Goal: Task Accomplishment & Management: Manage account settings

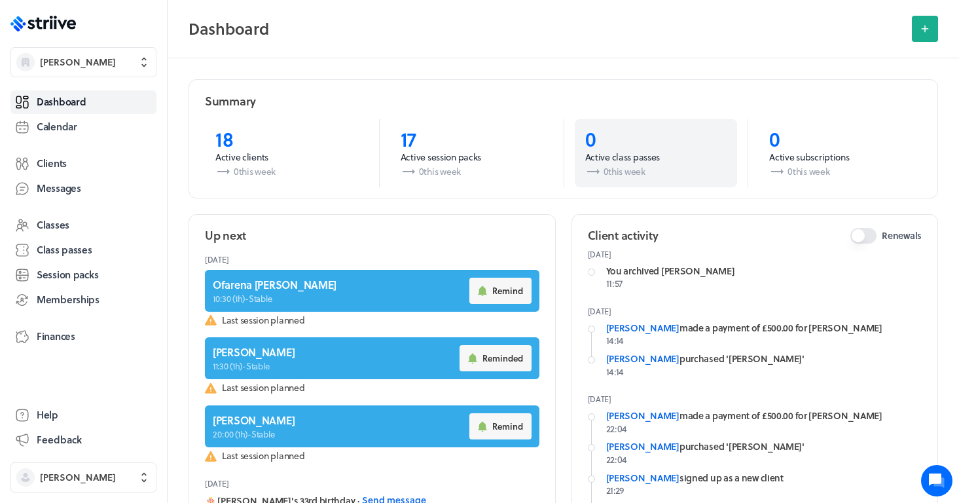
click at [835, 306] on p "[DATE]" at bounding box center [755, 311] width 335 height 10
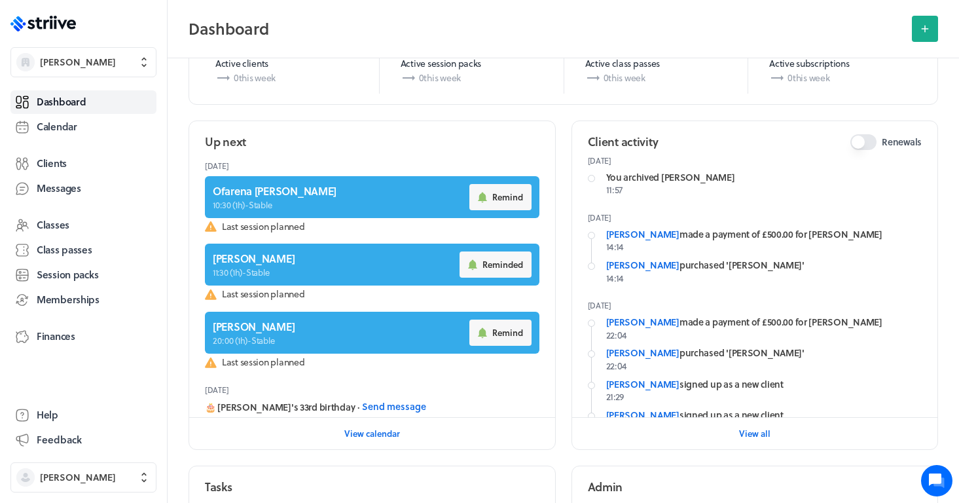
scroll to position [96, 0]
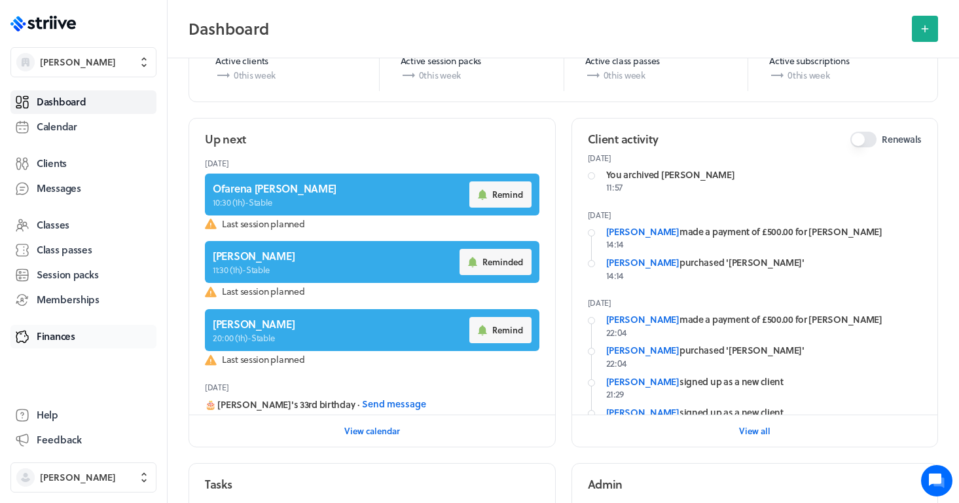
click at [54, 338] on span "Finances" at bounding box center [56, 336] width 39 height 14
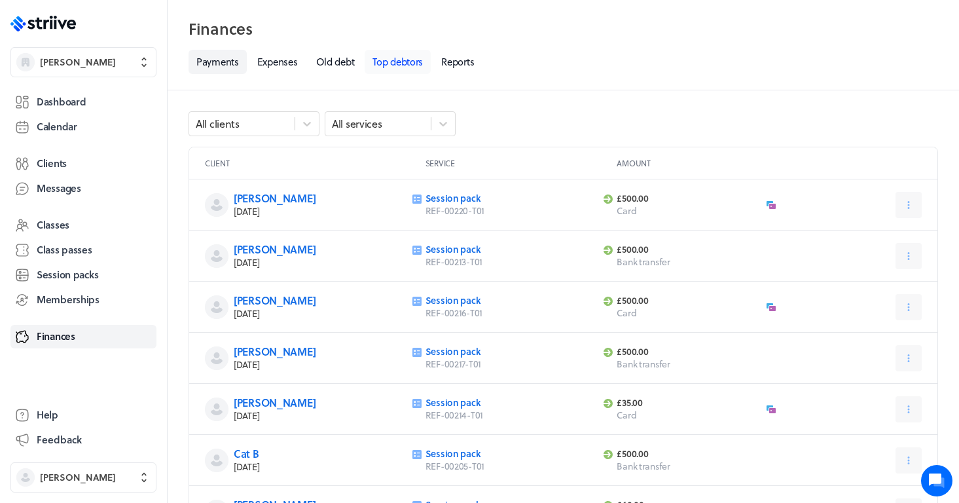
click at [399, 64] on link "Top debtors" at bounding box center [398, 62] width 66 height 24
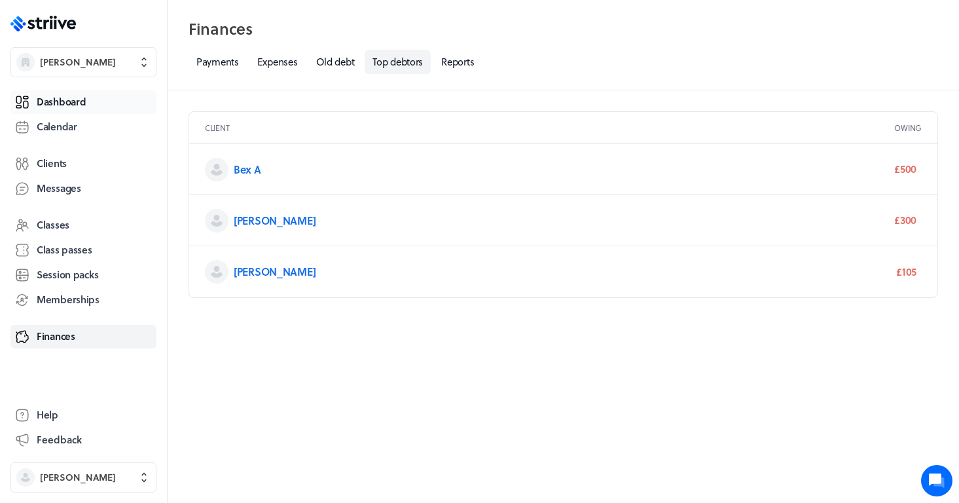
click at [87, 107] on link "Dashboard" at bounding box center [83, 102] width 146 height 24
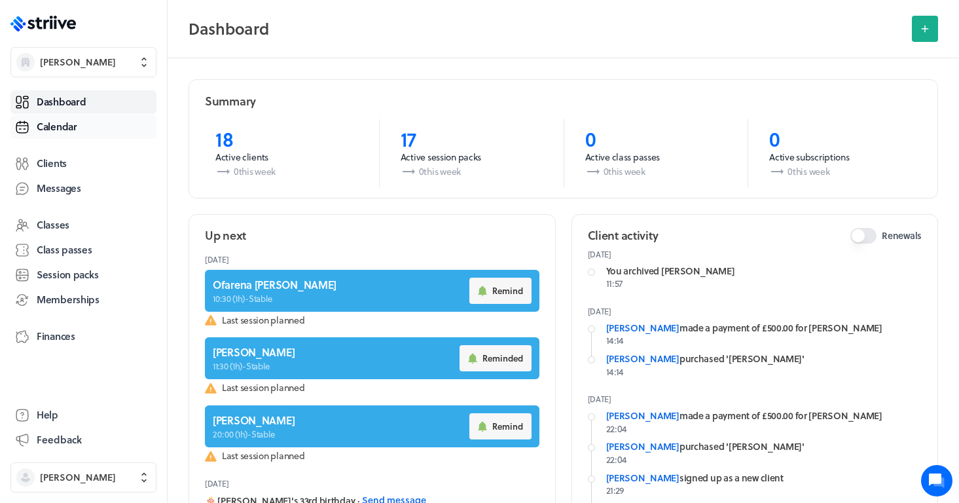
click at [57, 128] on span "Calendar" at bounding box center [57, 127] width 41 height 14
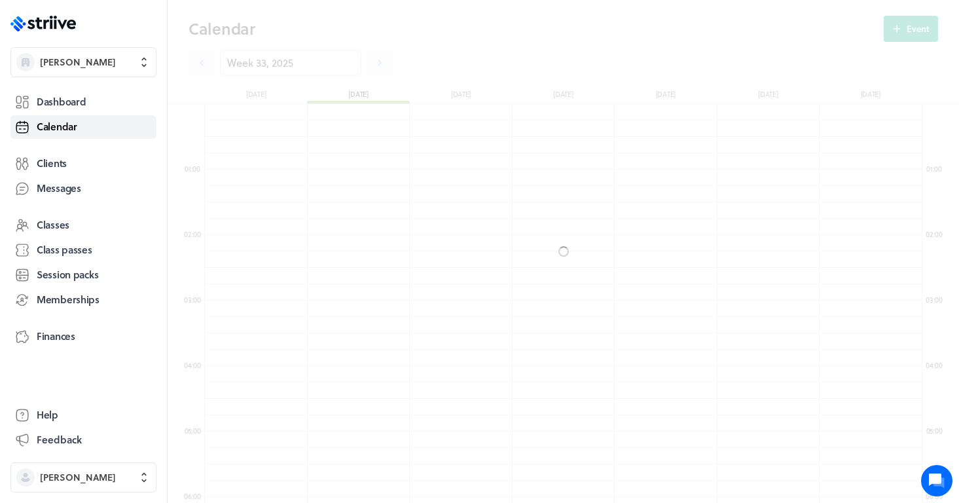
scroll to position [1571, 717]
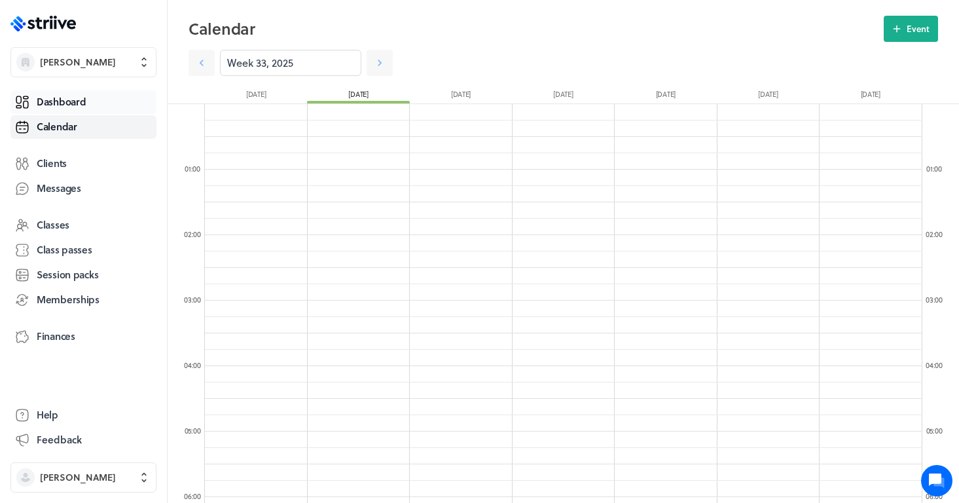
click at [96, 95] on link "Dashboard" at bounding box center [83, 102] width 146 height 24
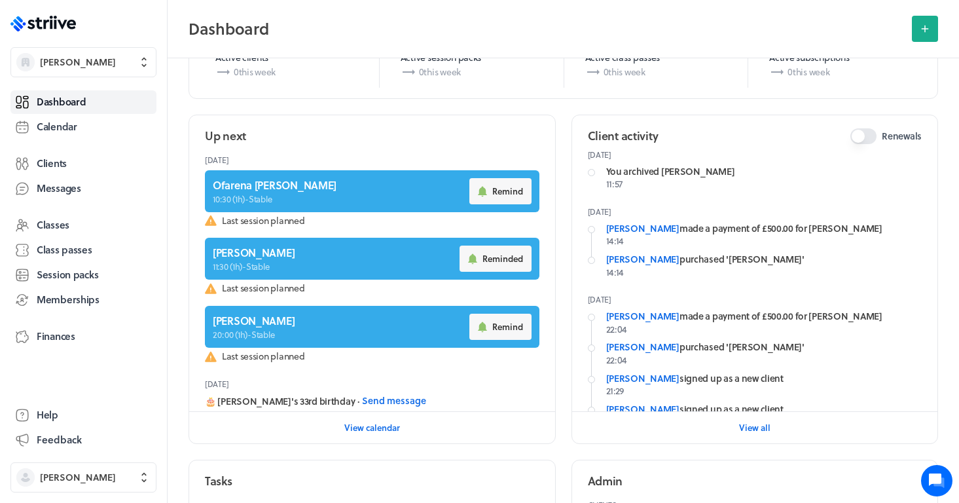
scroll to position [100, 0]
click at [68, 124] on span "Calendar" at bounding box center [57, 127] width 41 height 14
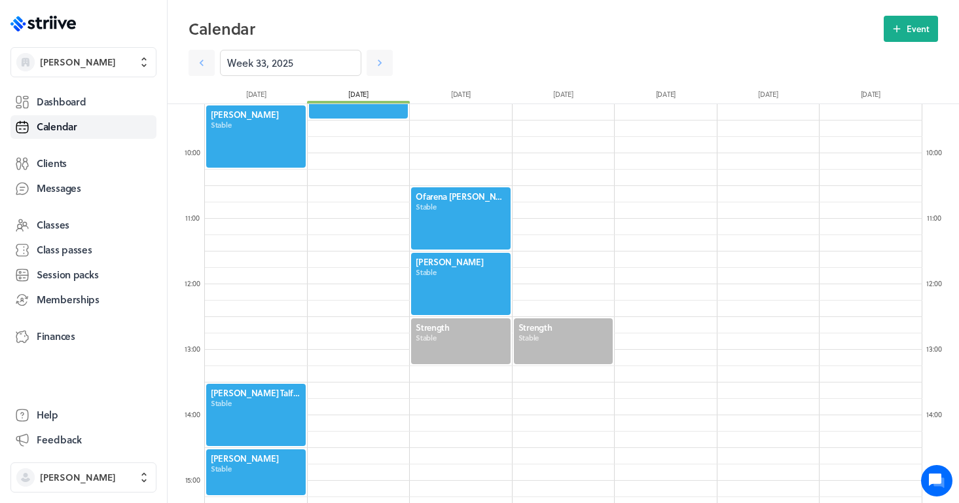
scroll to position [697, 0]
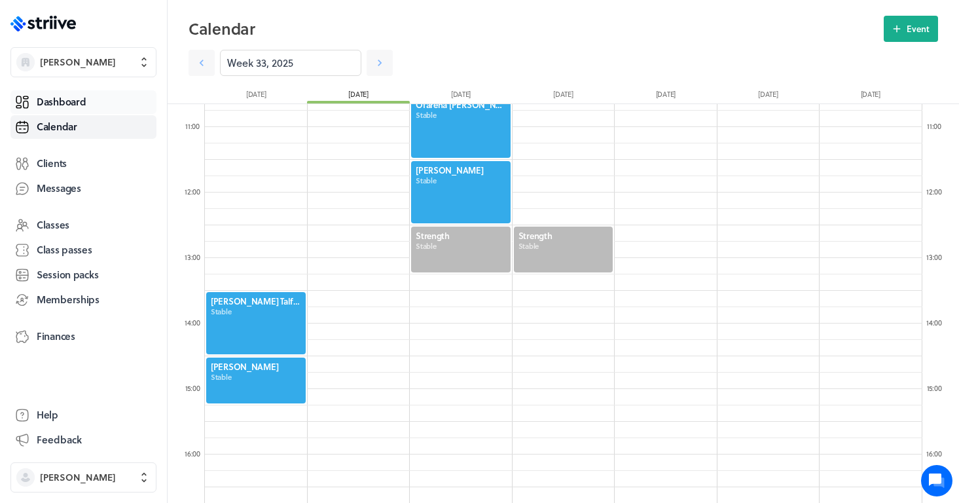
click at [86, 107] on span "Dashboard" at bounding box center [61, 102] width 49 height 14
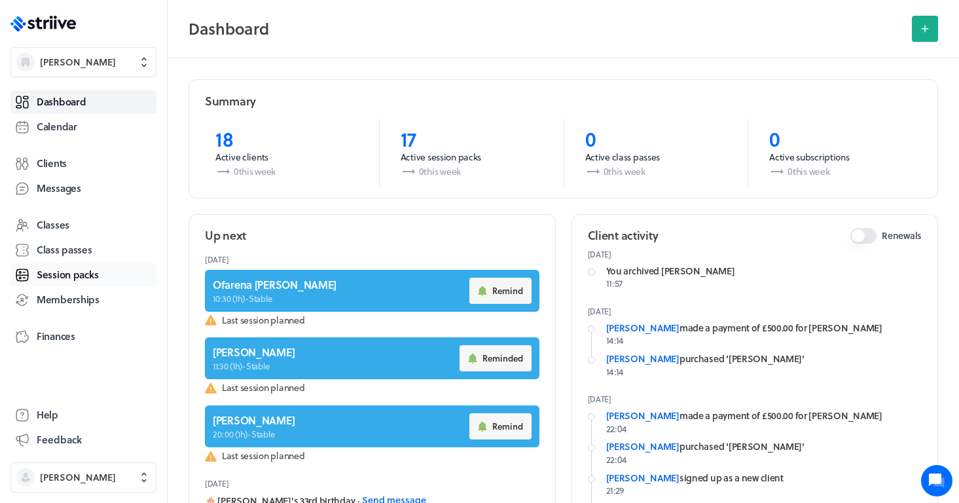
click at [71, 276] on span "Session packs" at bounding box center [68, 275] width 62 height 14
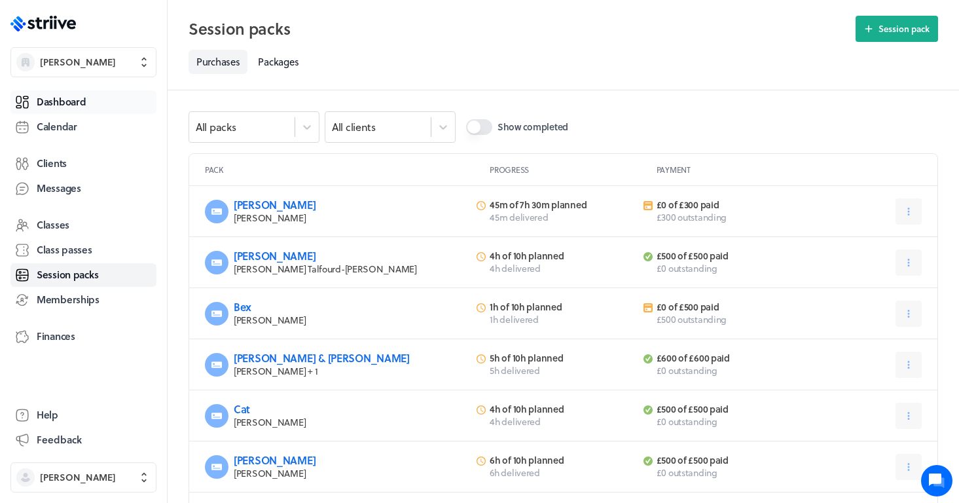
click at [84, 99] on span "Dashboard" at bounding box center [61, 102] width 49 height 14
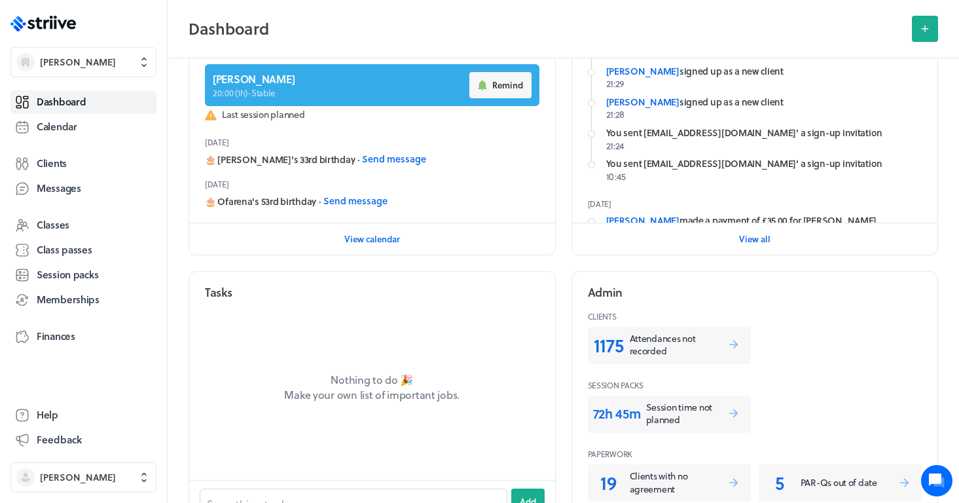
scroll to position [293, 0]
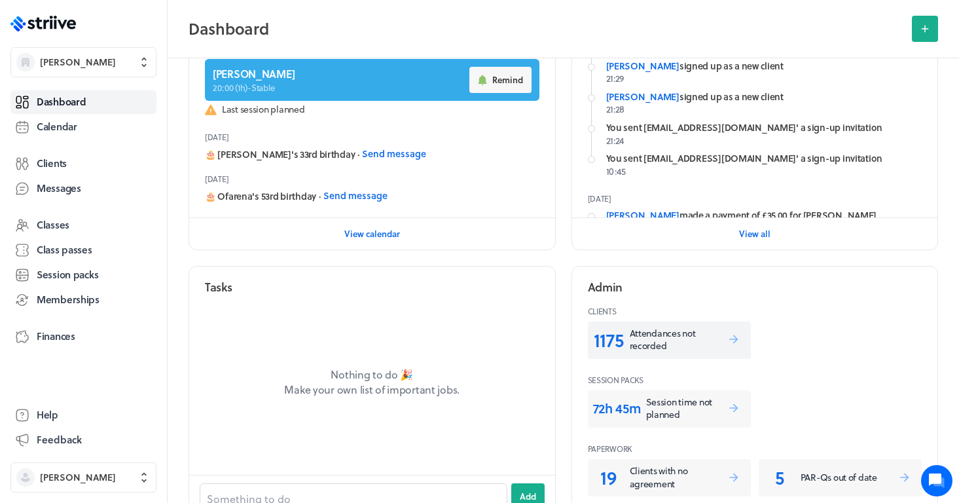
click at [615, 344] on p "1175" at bounding box center [608, 340] width 31 height 26
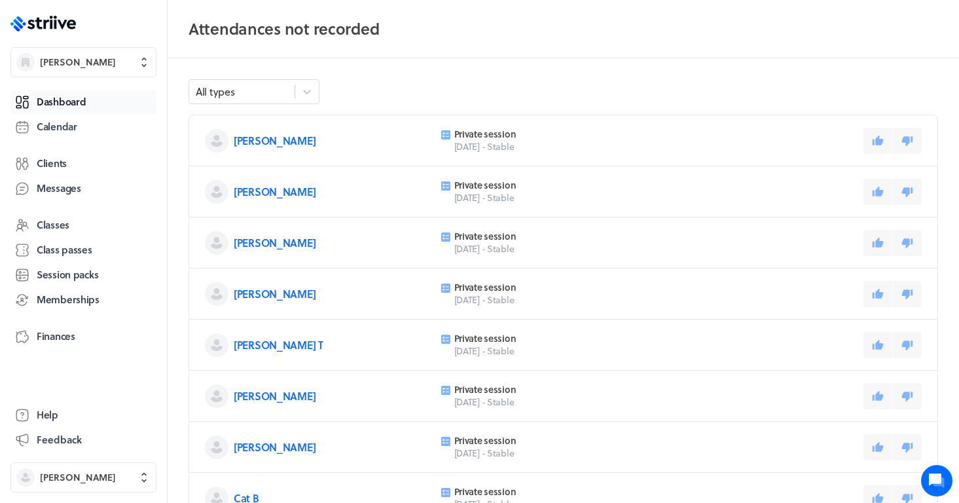
click at [94, 98] on link "Dashboard" at bounding box center [83, 102] width 146 height 24
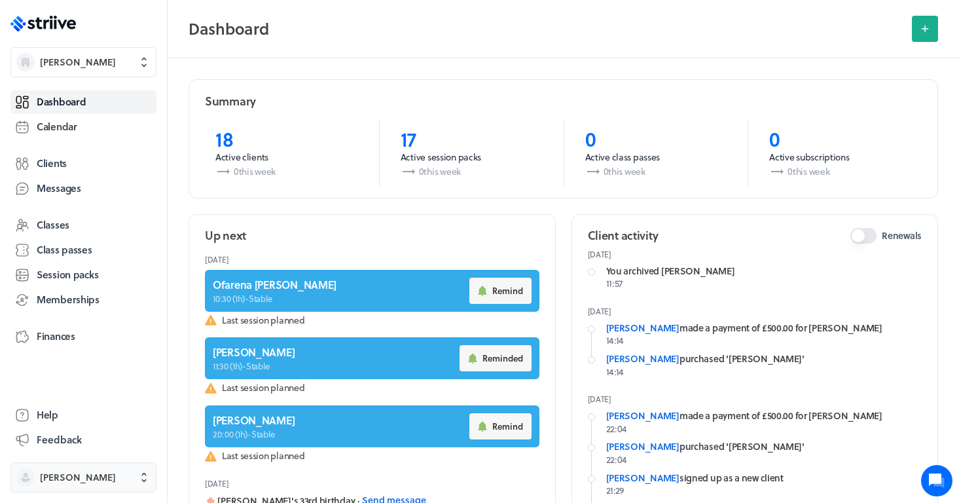
click at [55, 488] on button "[PERSON_NAME]" at bounding box center [83, 477] width 146 height 30
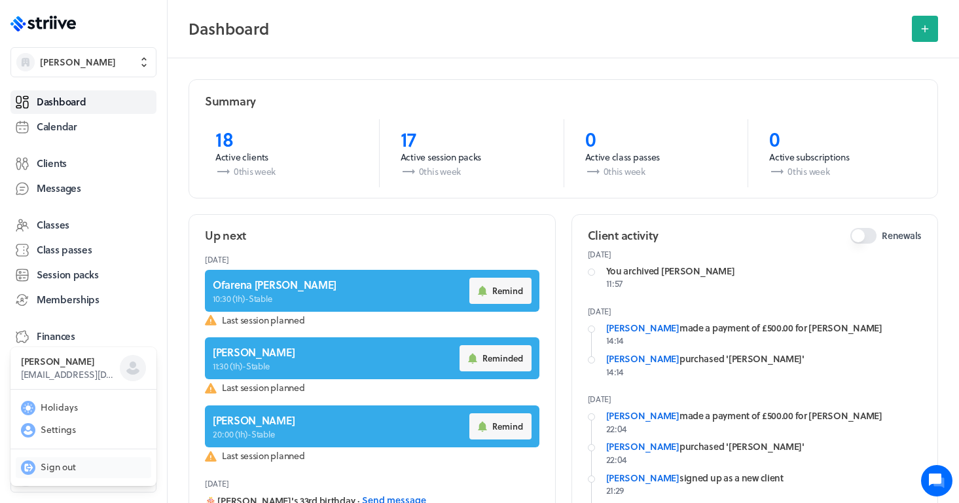
click at [62, 461] on span "Sign out" at bounding box center [58, 466] width 35 height 13
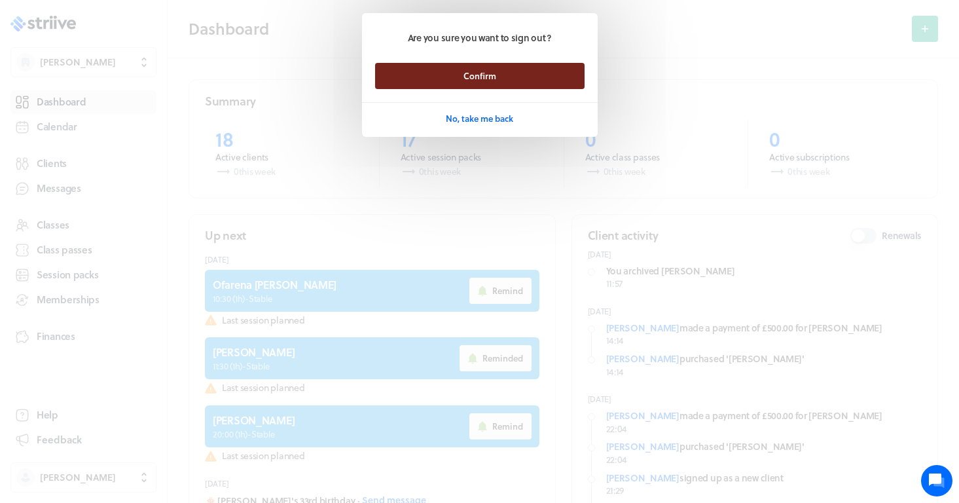
click at [431, 79] on button "Confirm" at bounding box center [479, 76] width 209 height 26
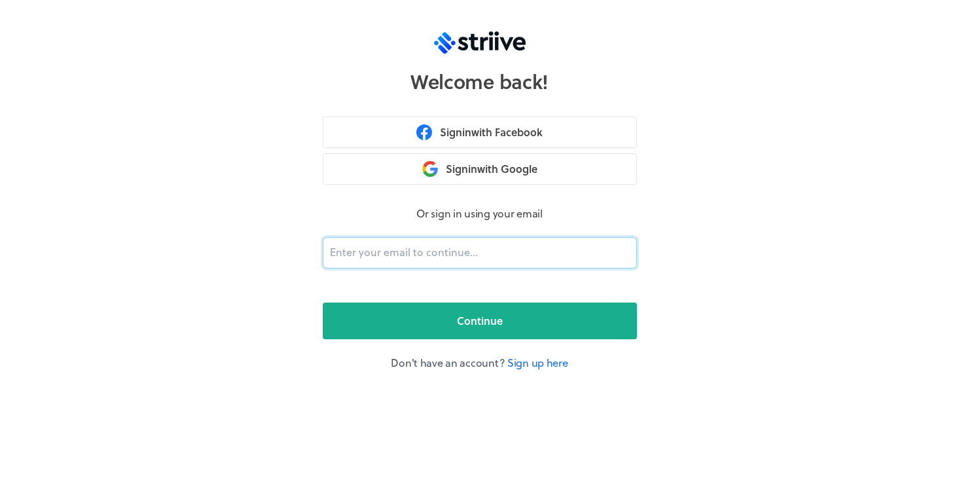
click at [374, 238] on input "email" at bounding box center [480, 252] width 314 height 31
type input "s"
type input "sarah_aylward@hotmail.co.uk"
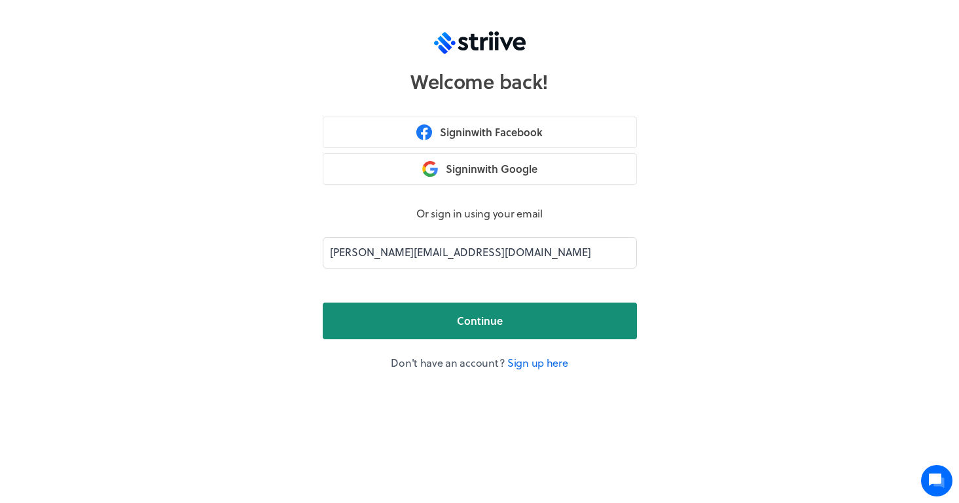
click at [418, 318] on button "Continue" at bounding box center [480, 320] width 314 height 37
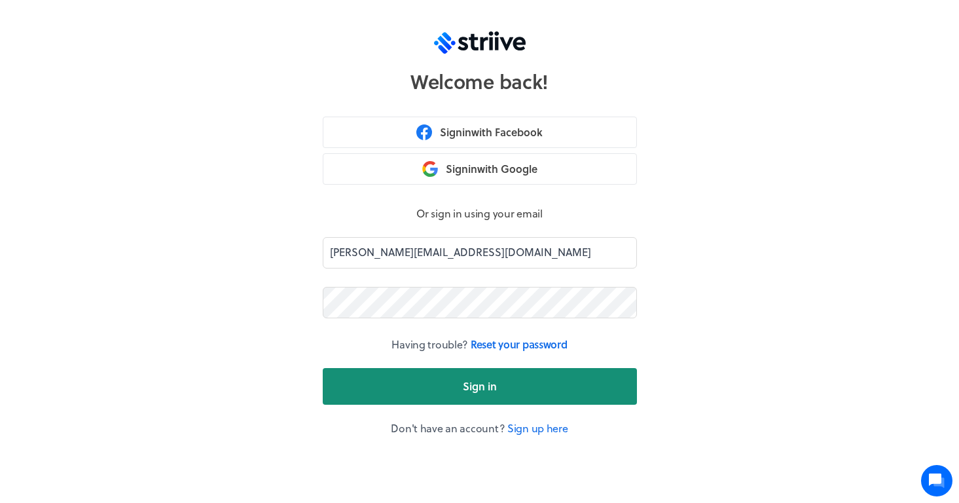
click at [449, 378] on button "Sign in" at bounding box center [480, 386] width 314 height 37
